Goal: Find specific page/section: Find specific page/section

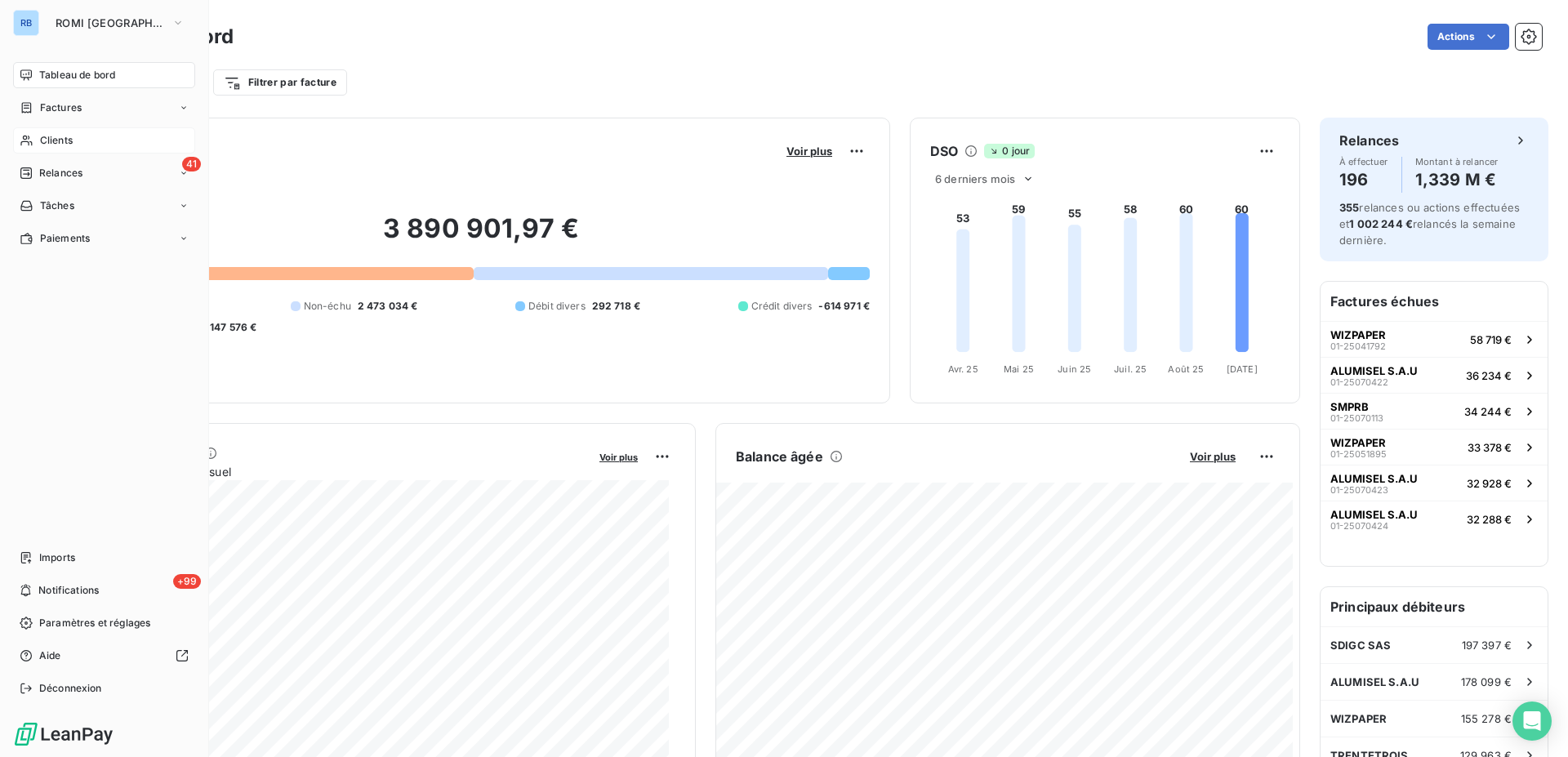
click at [65, 145] on span "Clients" at bounding box center [57, 140] width 33 height 15
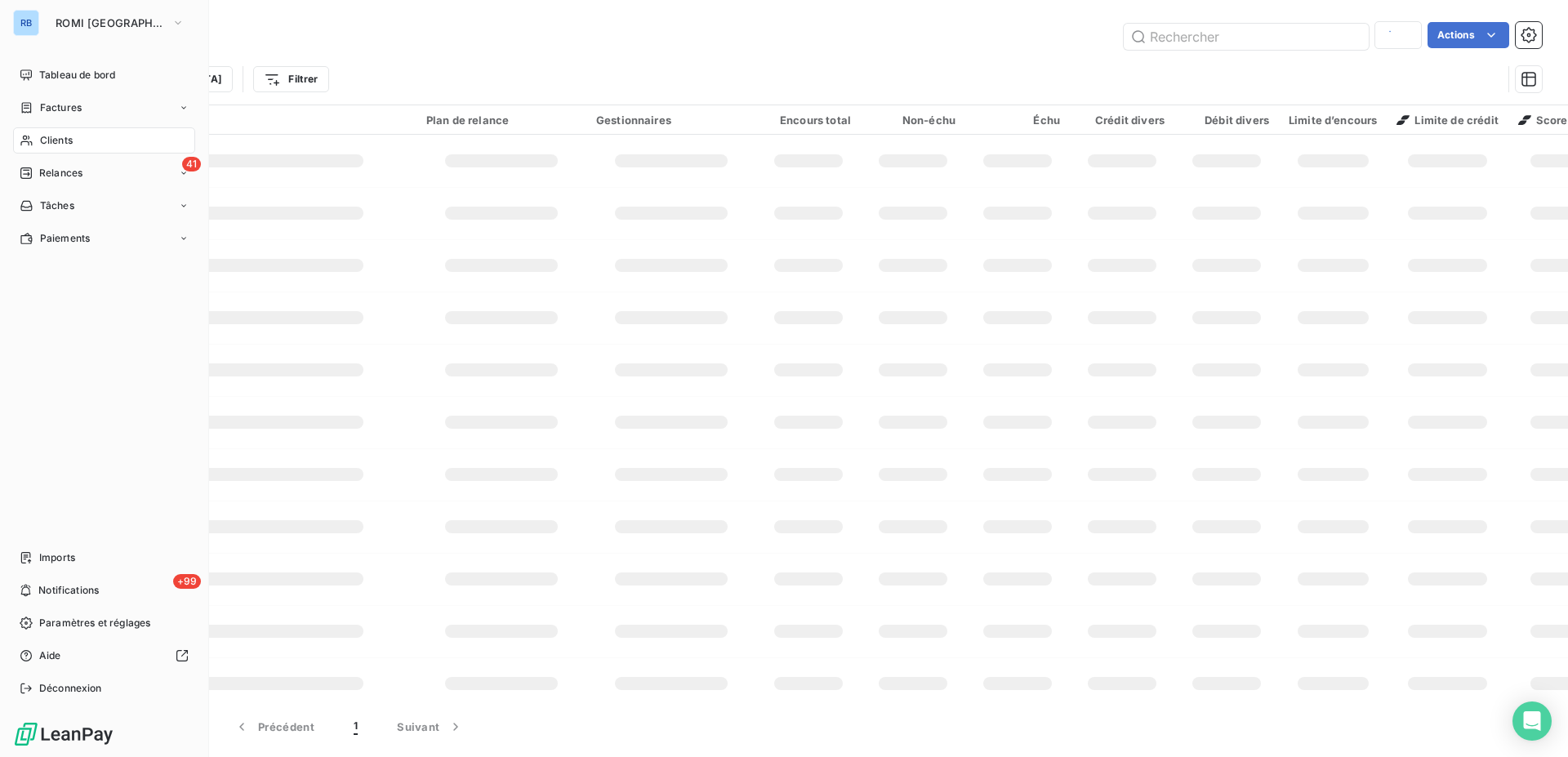
type input "ITM"
click at [62, 141] on span "Clients" at bounding box center [57, 140] width 33 height 15
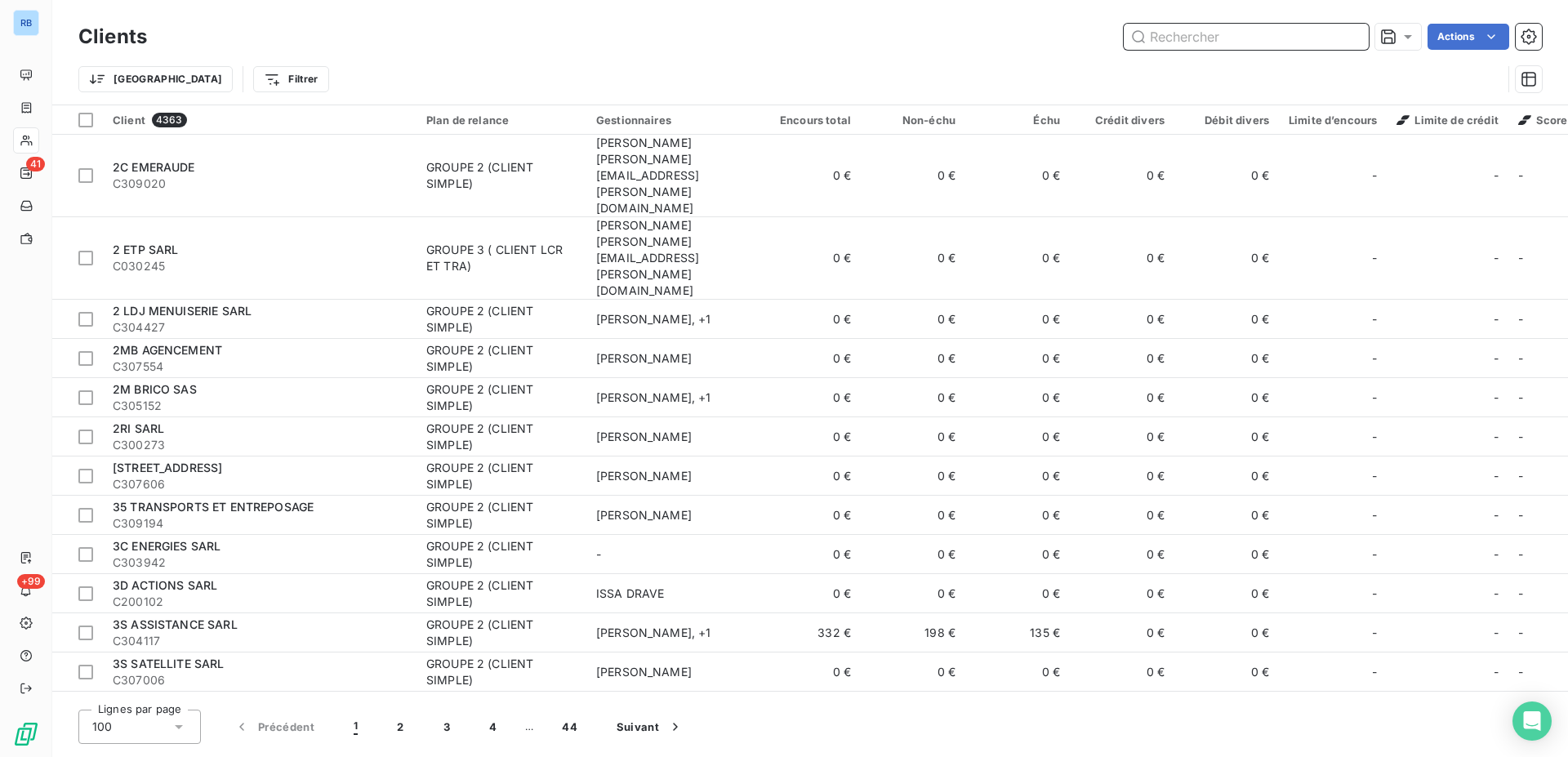
click at [1250, 38] on input "text" at bounding box center [1246, 37] width 245 height 26
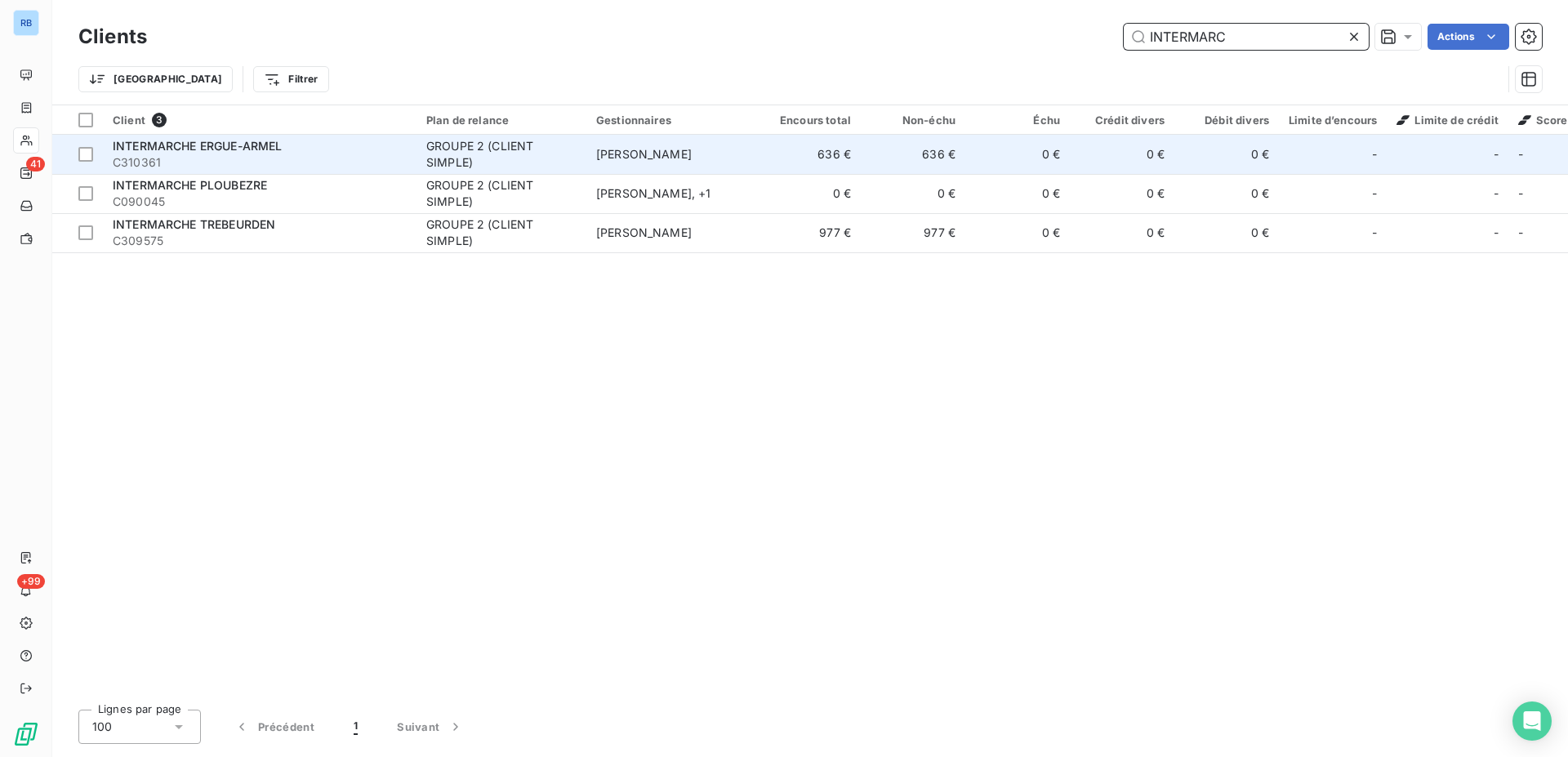
type input "INTERMARC"
click at [383, 169] on span "C310361" at bounding box center [260, 162] width 294 height 16
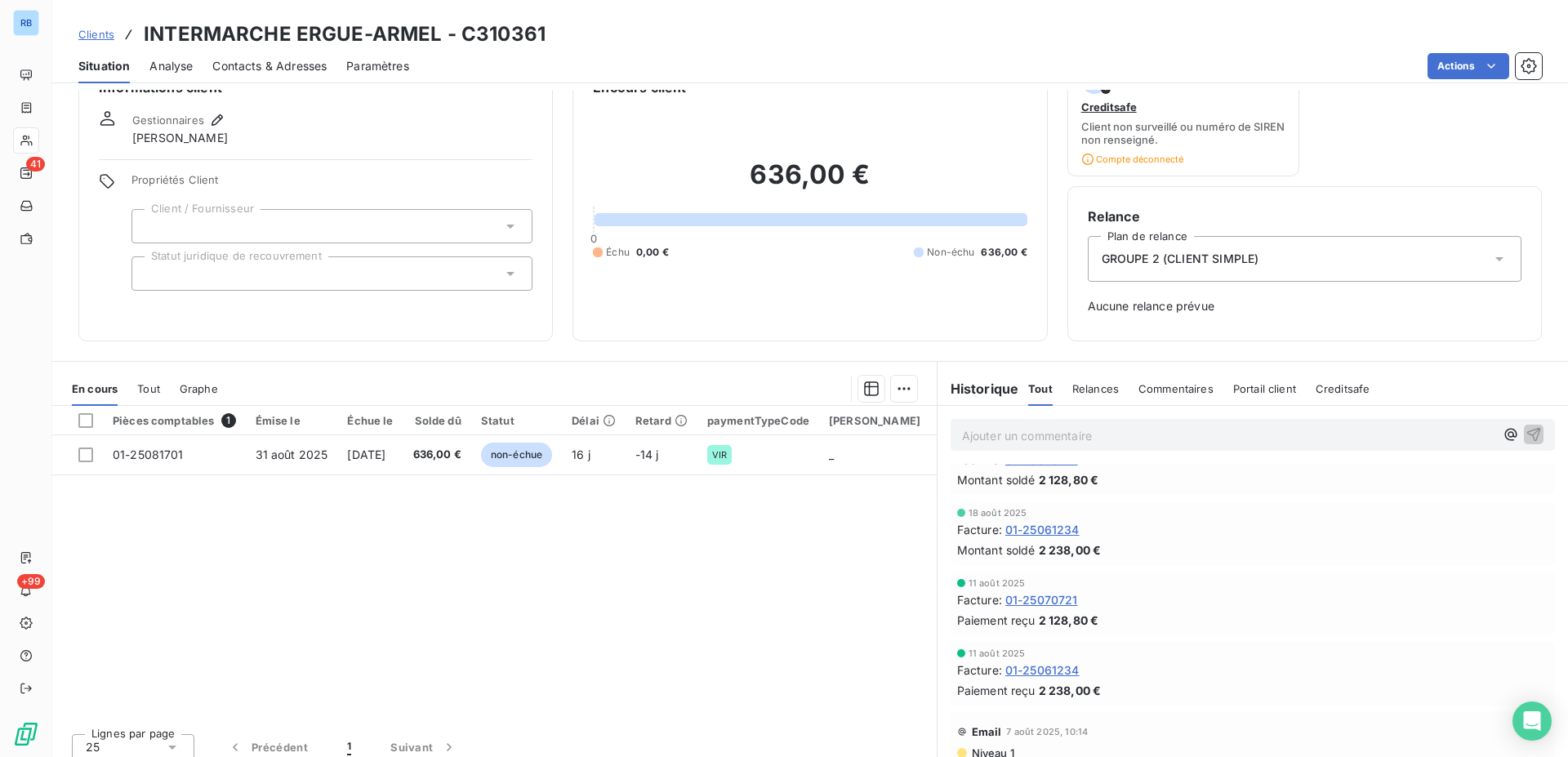
scroll to position [55, 0]
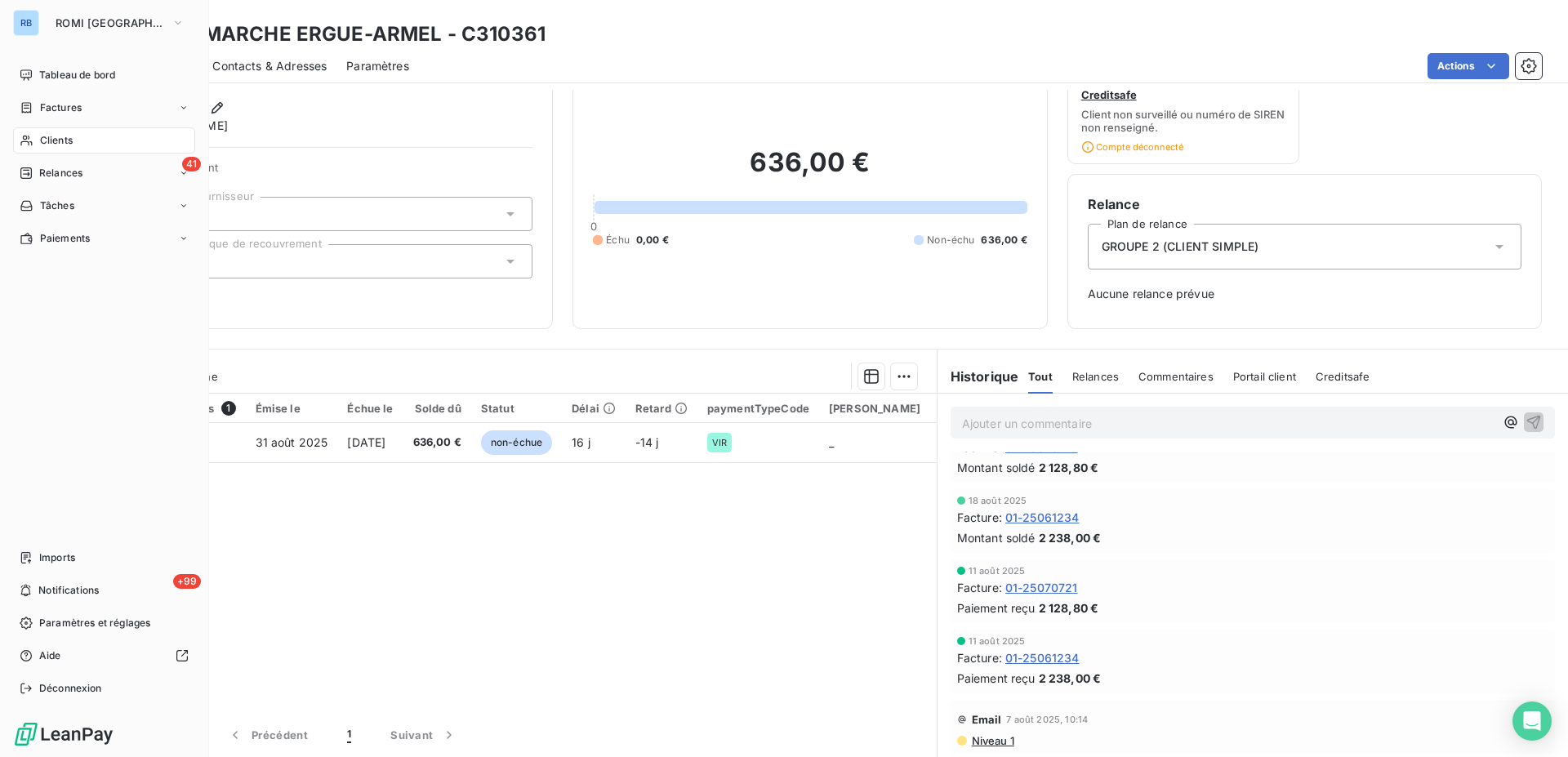
click at [65, 139] on span "Clients" at bounding box center [57, 140] width 33 height 15
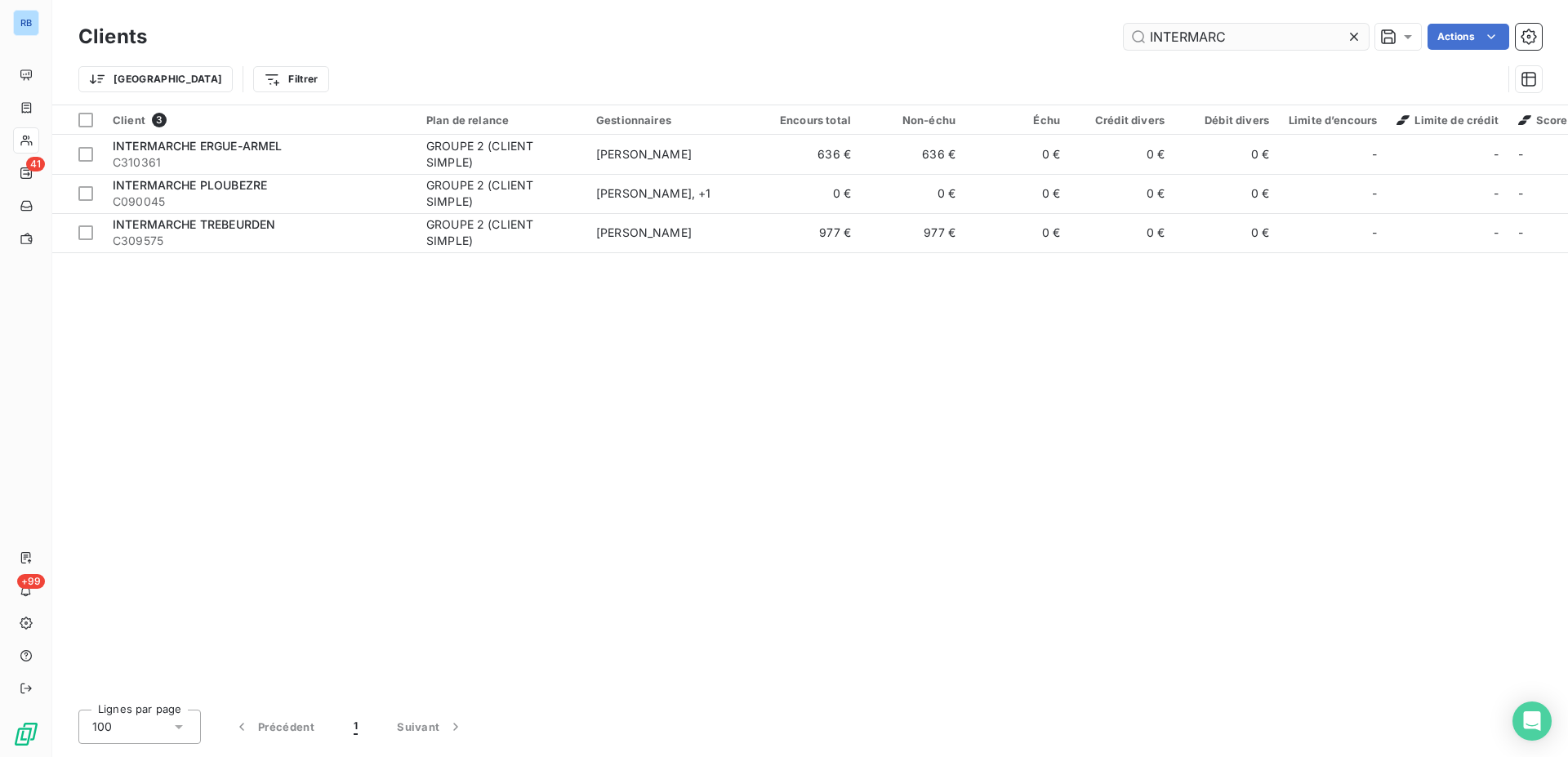
drag, startPoint x: 1245, startPoint y: 34, endPoint x: 771, endPoint y: 40, distance: 474.0
click at [1124, 40] on input "INTERMARC" at bounding box center [1246, 37] width 245 height 26
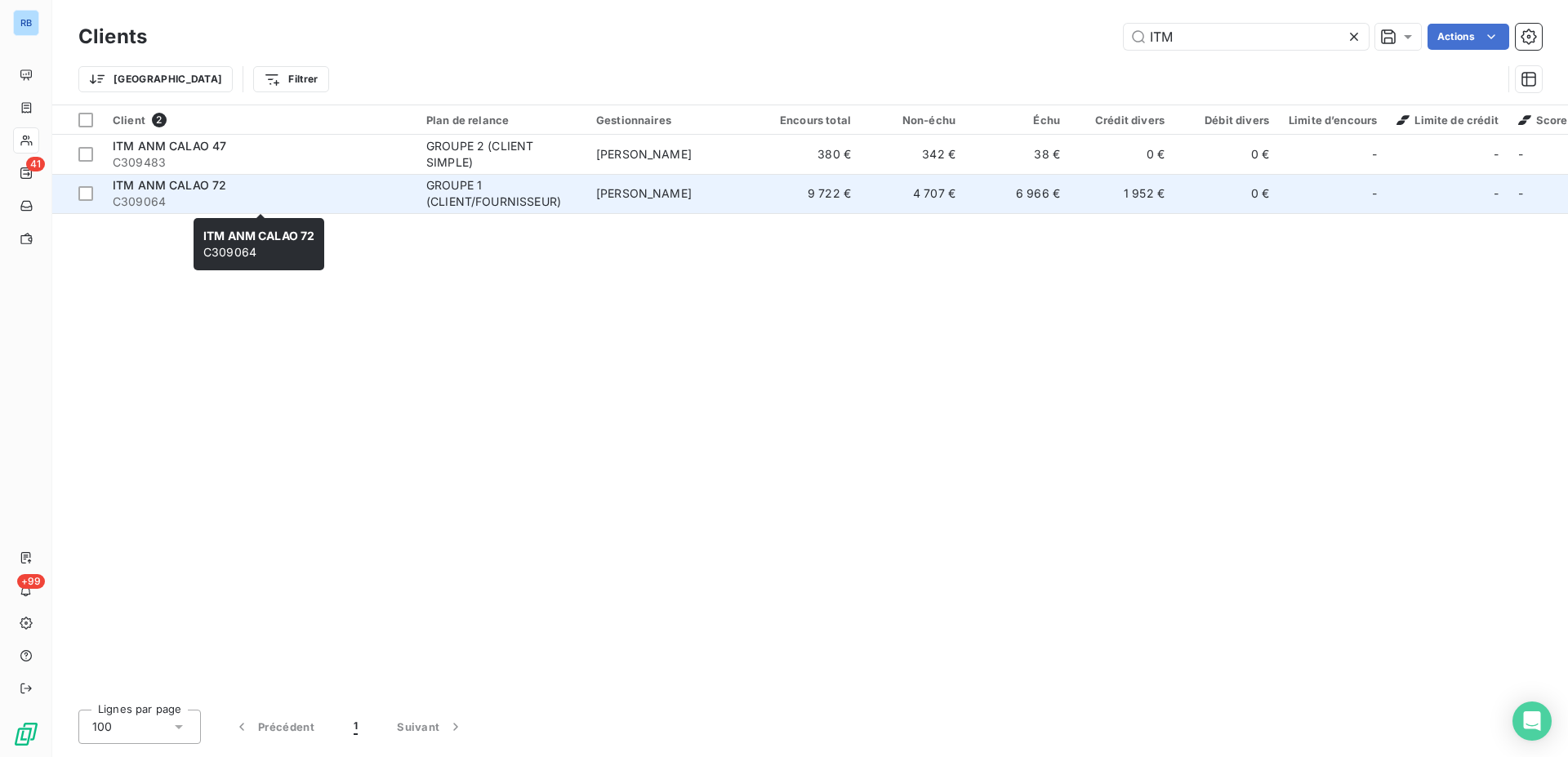
type input "ITM"
click at [331, 184] on div "ITM ANM CALAO 72" at bounding box center [260, 185] width 294 height 16
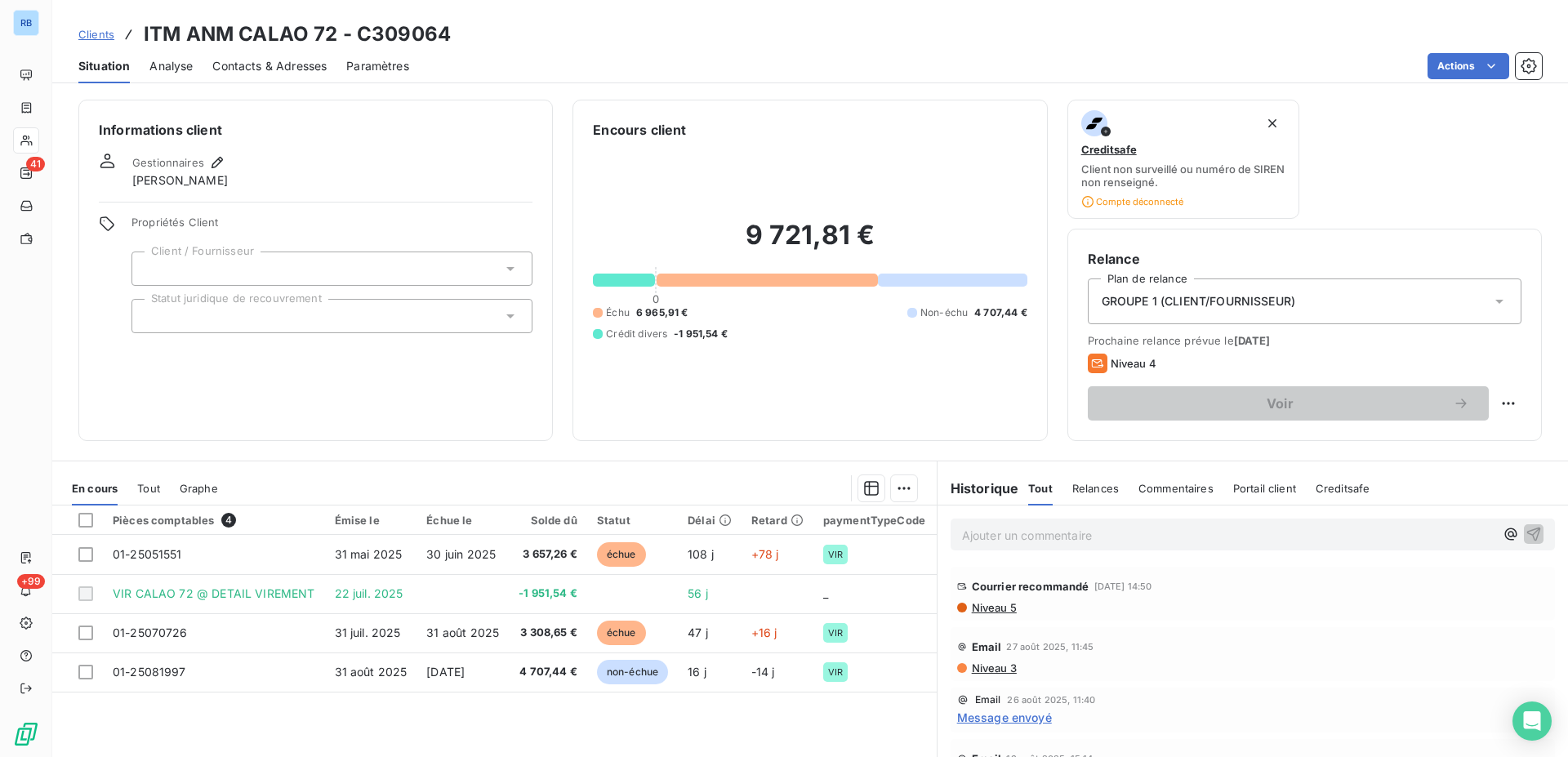
click at [1018, 723] on span "Message envoyé" at bounding box center [1005, 717] width 95 height 17
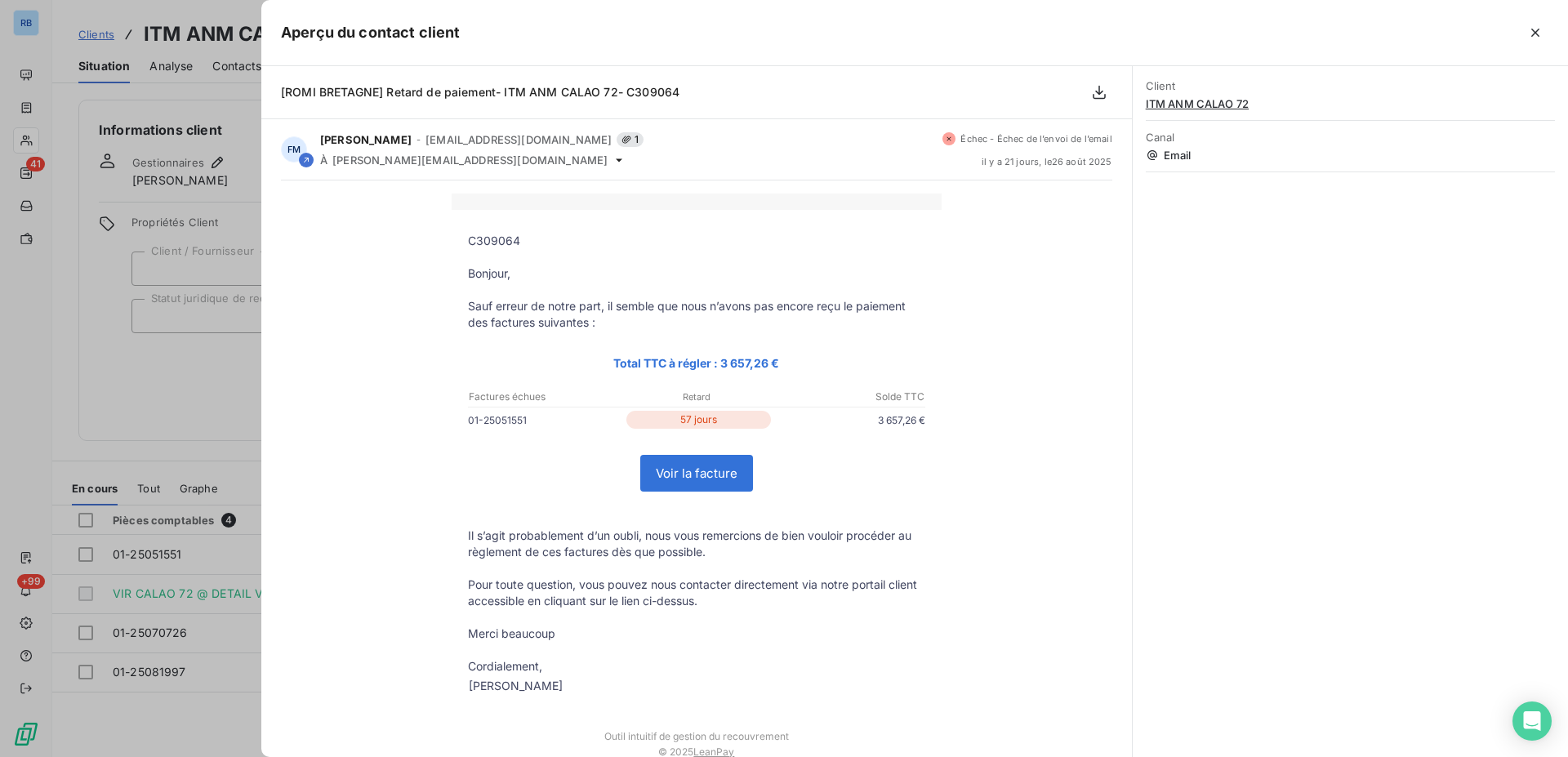
click at [200, 169] on div at bounding box center [784, 378] width 1568 height 757
